Goal: Information Seeking & Learning: Learn about a topic

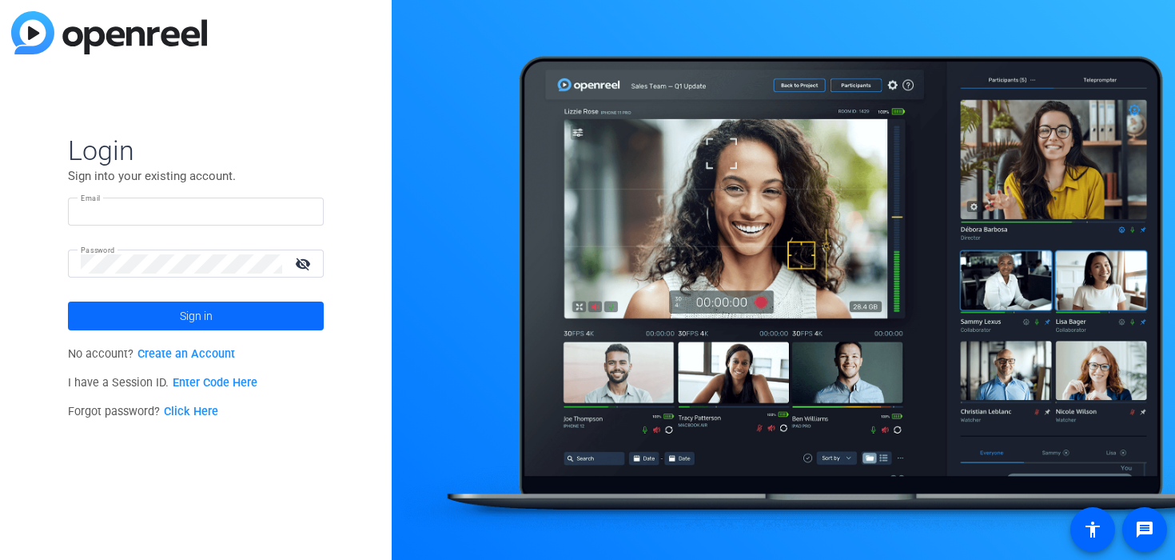
type input "[PERSON_NAME][EMAIL_ADDRESS][DOMAIN_NAME]"
click at [239, 306] on span at bounding box center [196, 316] width 256 height 38
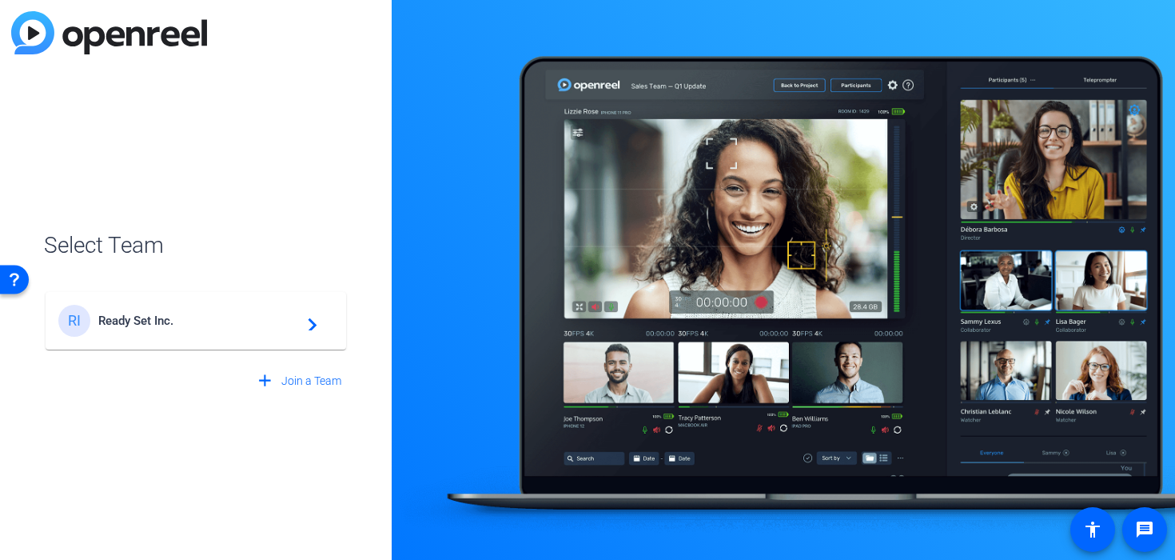
click at [240, 314] on span "Ready Set Inc." at bounding box center [198, 320] width 200 height 14
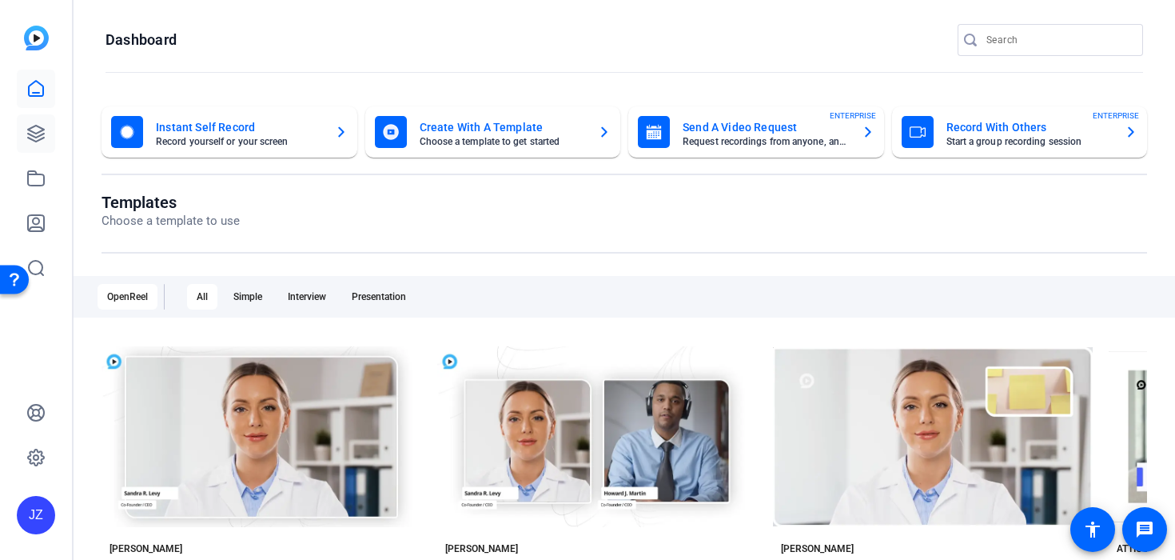
click at [47, 130] on link at bounding box center [36, 133] width 38 height 38
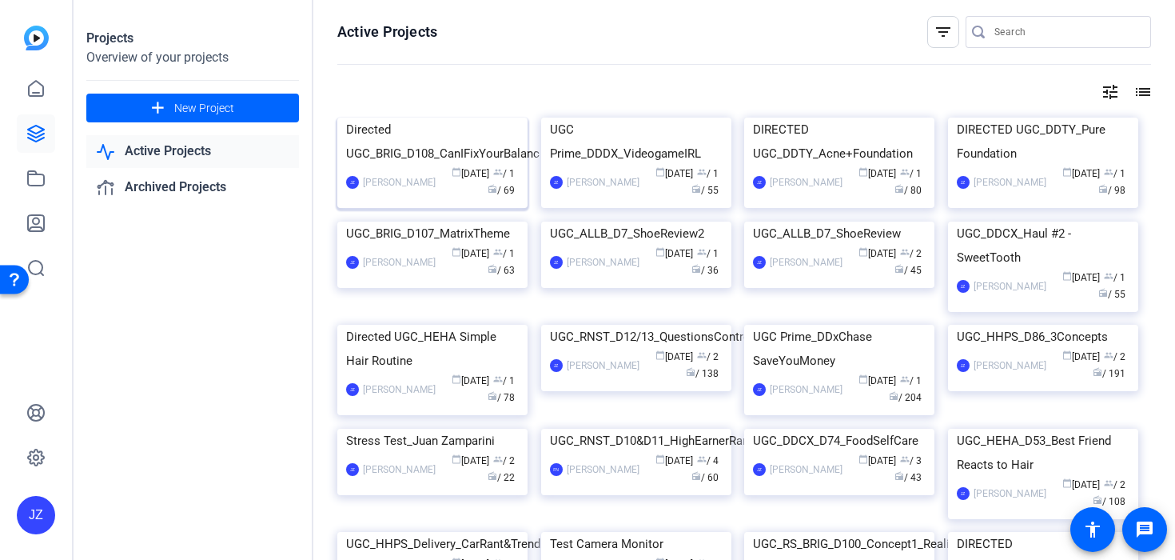
click at [455, 118] on img at bounding box center [432, 118] width 190 height 0
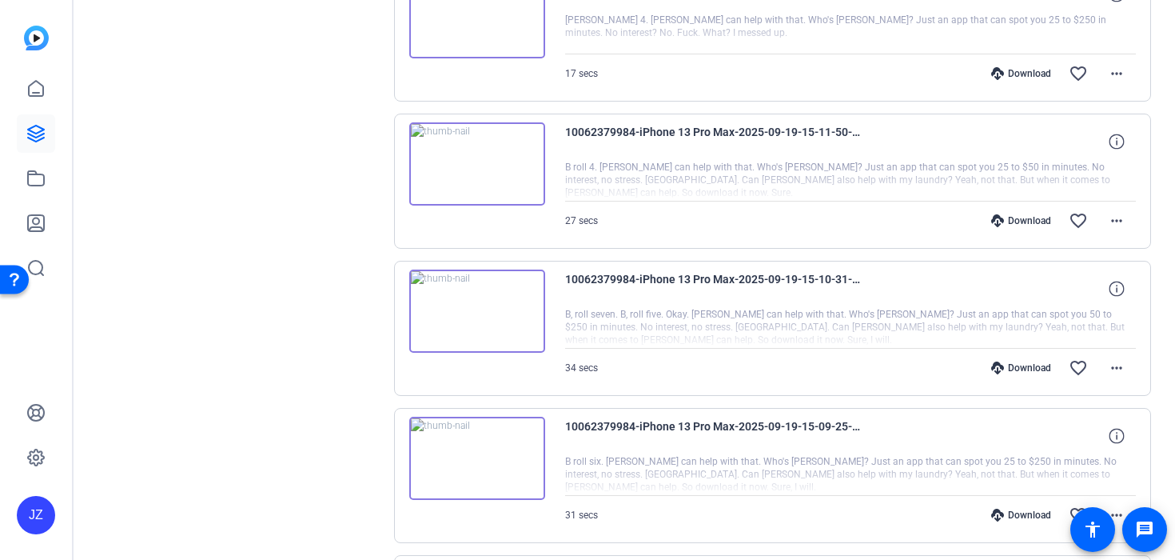
scroll to position [1351, 0]
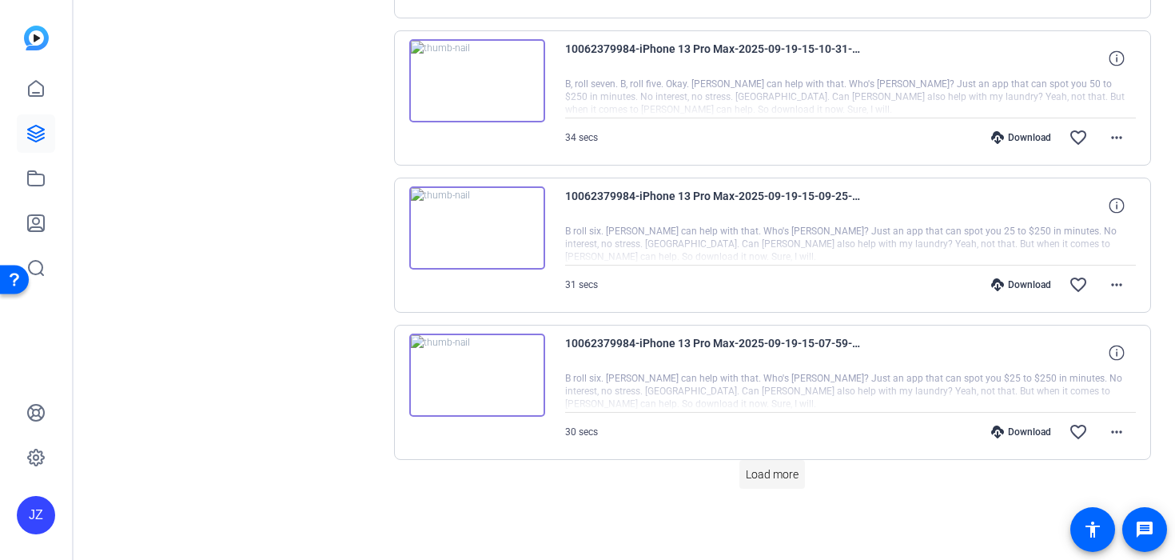
click at [764, 474] on span "Load more" at bounding box center [772, 474] width 53 height 17
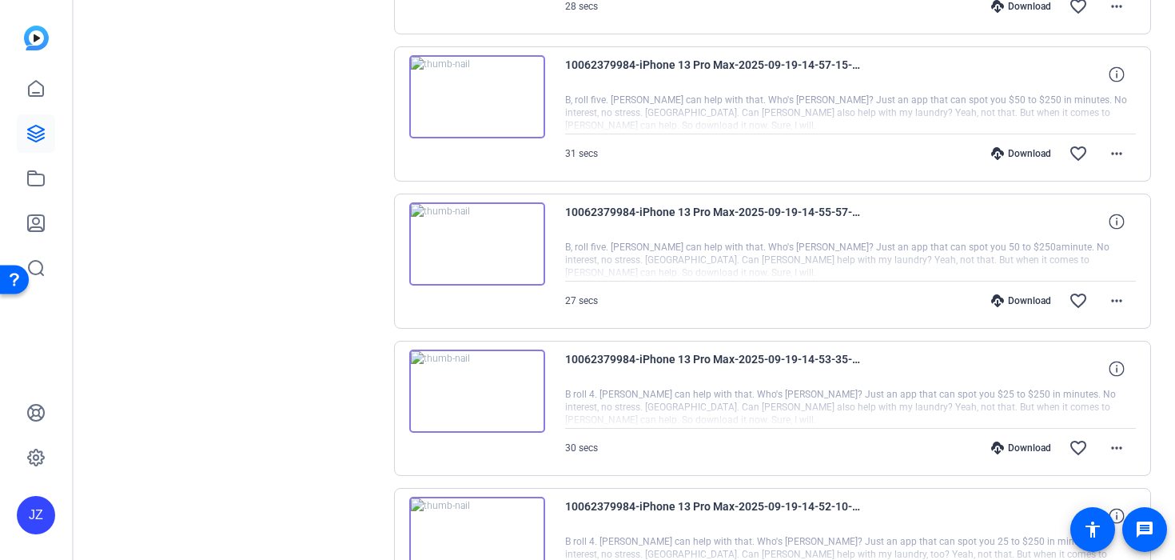
scroll to position [2822, 0]
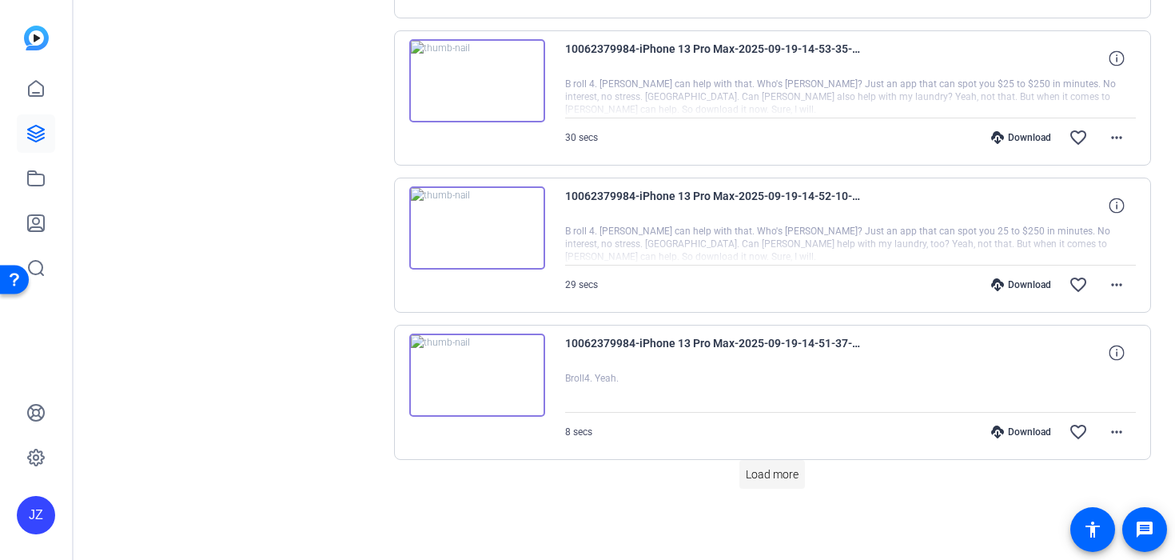
click at [764, 479] on span "Load more" at bounding box center [772, 474] width 53 height 17
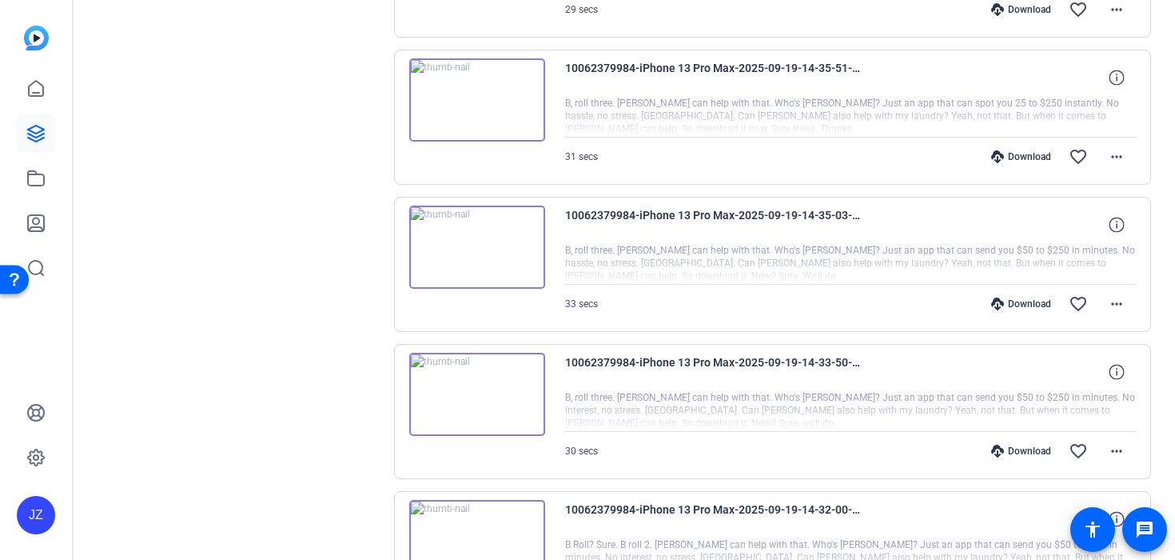
scroll to position [4293, 0]
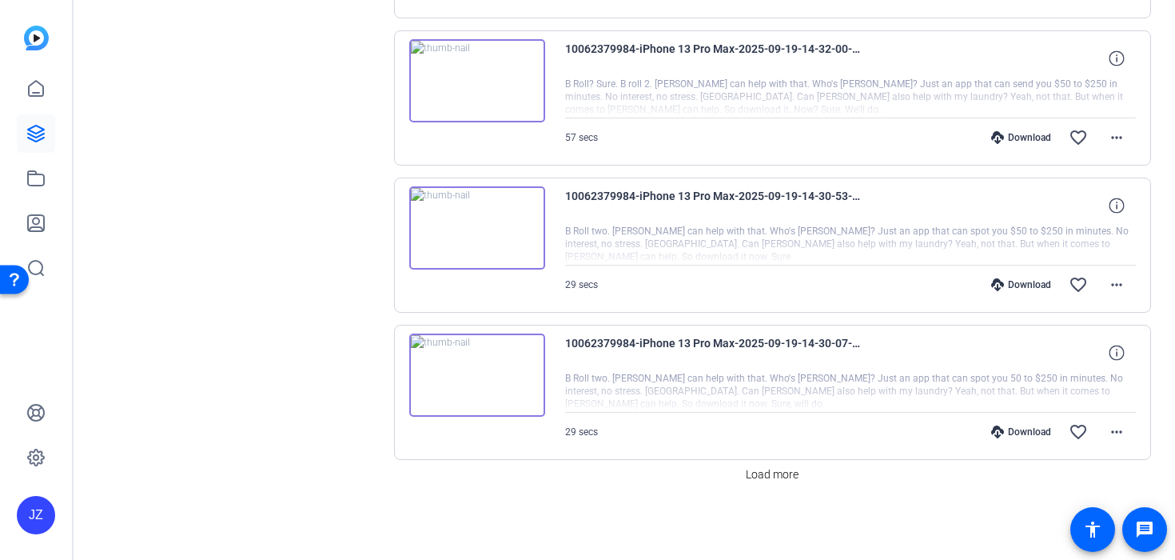
click at [480, 373] on img at bounding box center [477, 374] width 136 height 83
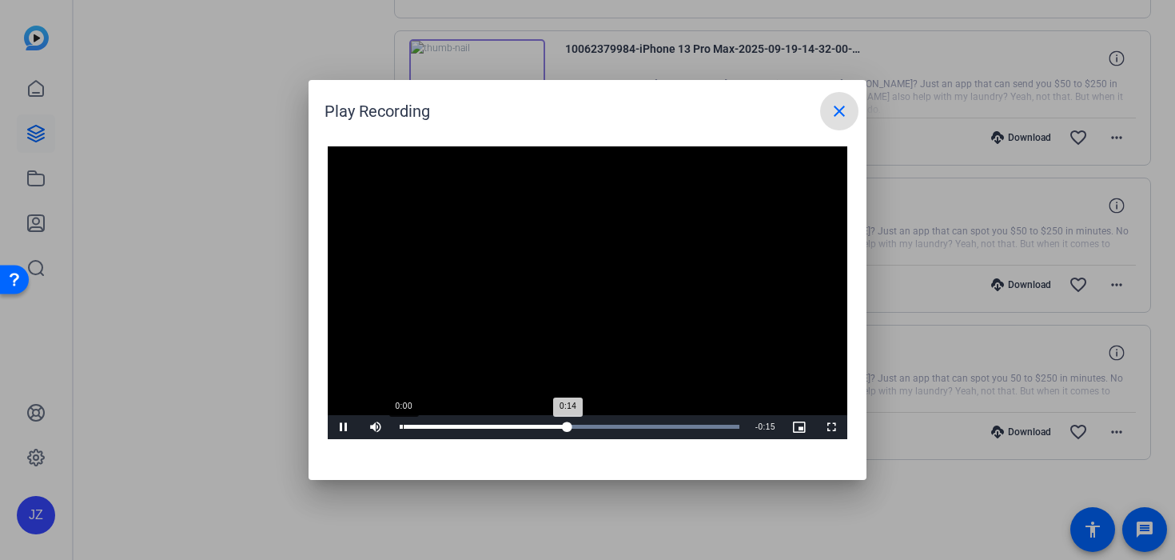
click at [407, 428] on div "Loaded : 100.00% 0:00 0:14" at bounding box center [570, 427] width 356 height 24
click at [373, 427] on span "Video Player" at bounding box center [376, 427] width 32 height 0
click at [840, 114] on mat-icon "close" at bounding box center [839, 111] width 19 height 19
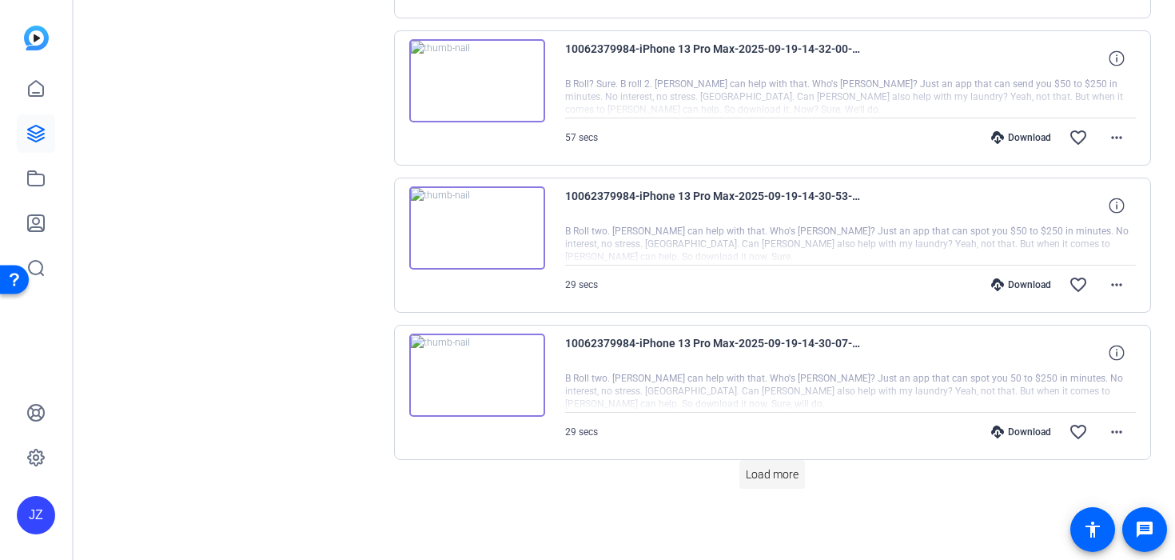
click at [795, 479] on span "Load more" at bounding box center [772, 474] width 53 height 17
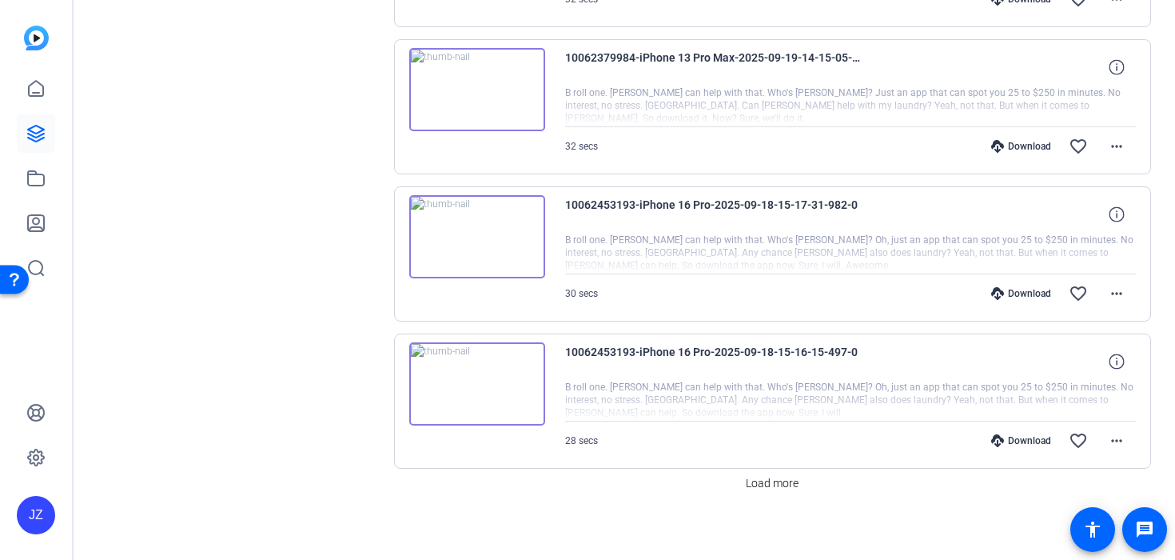
scroll to position [5764, 0]
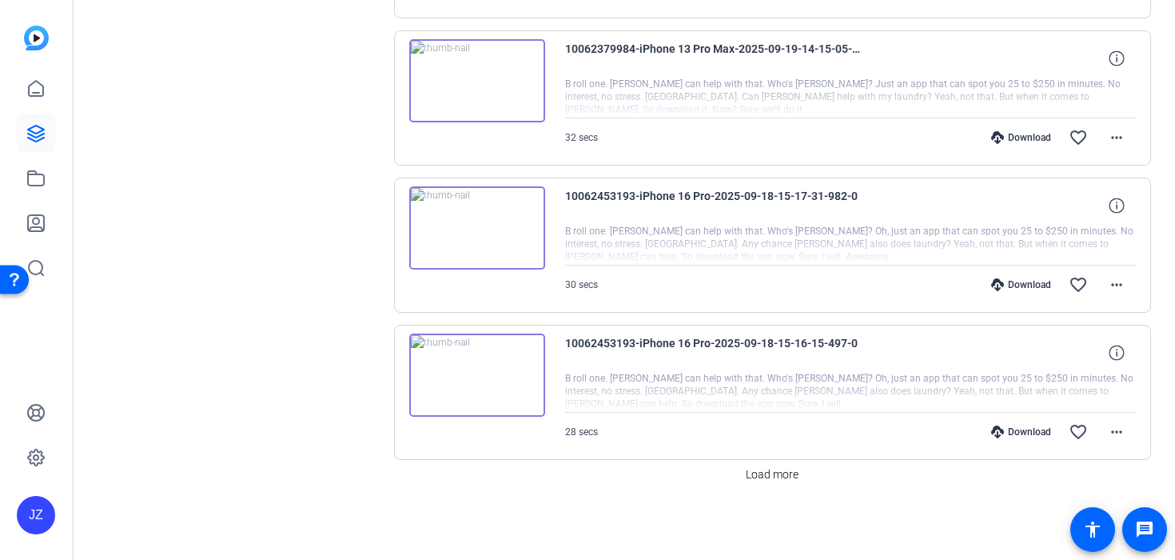
click at [480, 225] on img at bounding box center [477, 227] width 136 height 83
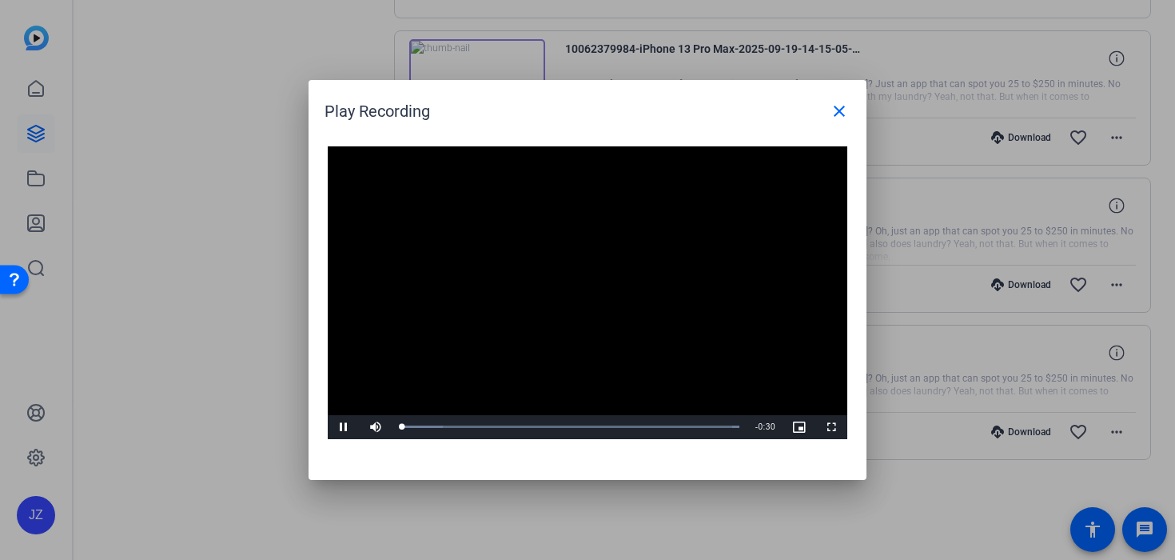
click at [560, 286] on video "Video Player" at bounding box center [588, 292] width 520 height 293
click at [368, 427] on span "Video Player" at bounding box center [376, 427] width 32 height 0
click at [845, 107] on mat-icon "close" at bounding box center [839, 111] width 19 height 19
